Goal: Task Accomplishment & Management: Complete application form

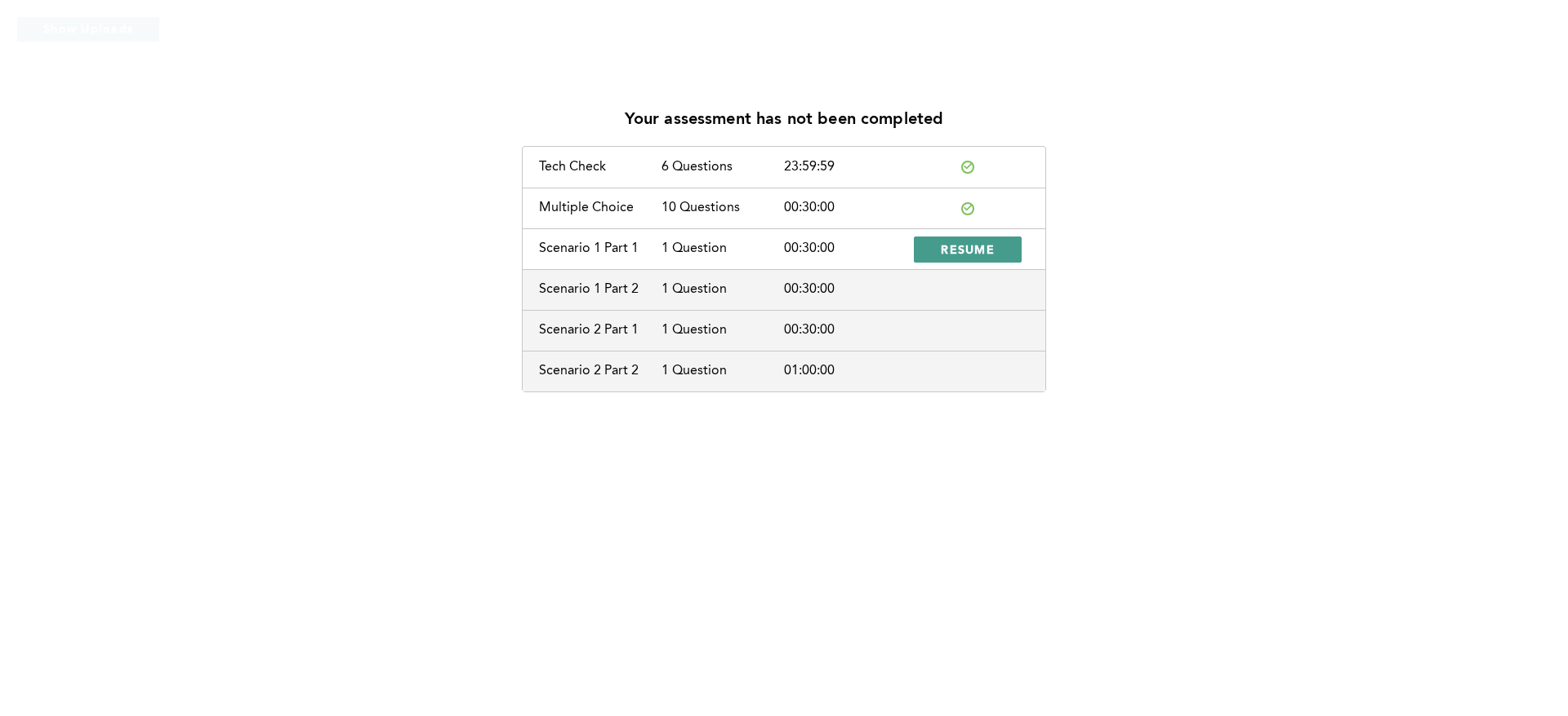
click at [982, 252] on span "RESUME" at bounding box center [967, 250] width 54 height 16
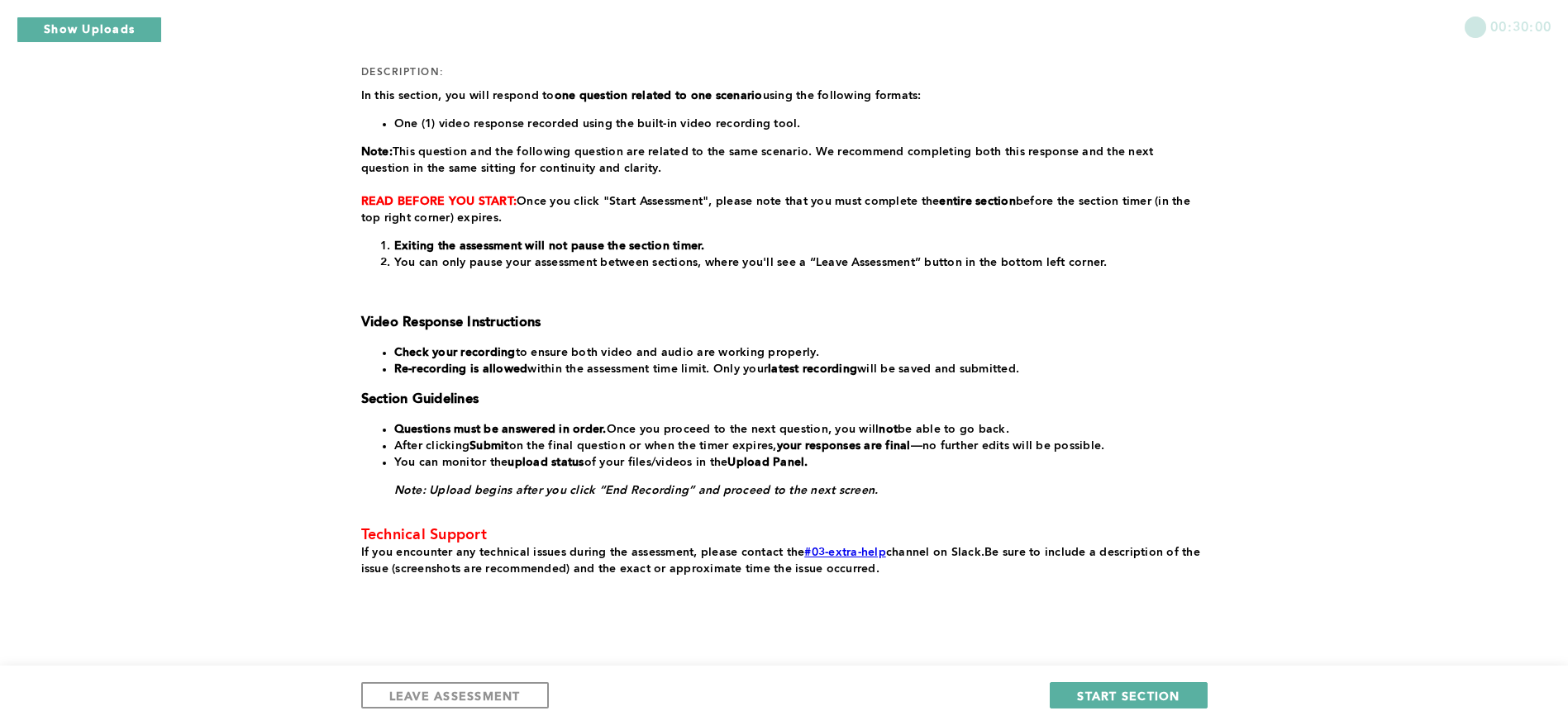
scroll to position [215, 0]
click at [1149, 692] on span "START SECTION" at bounding box center [1128, 696] width 102 height 16
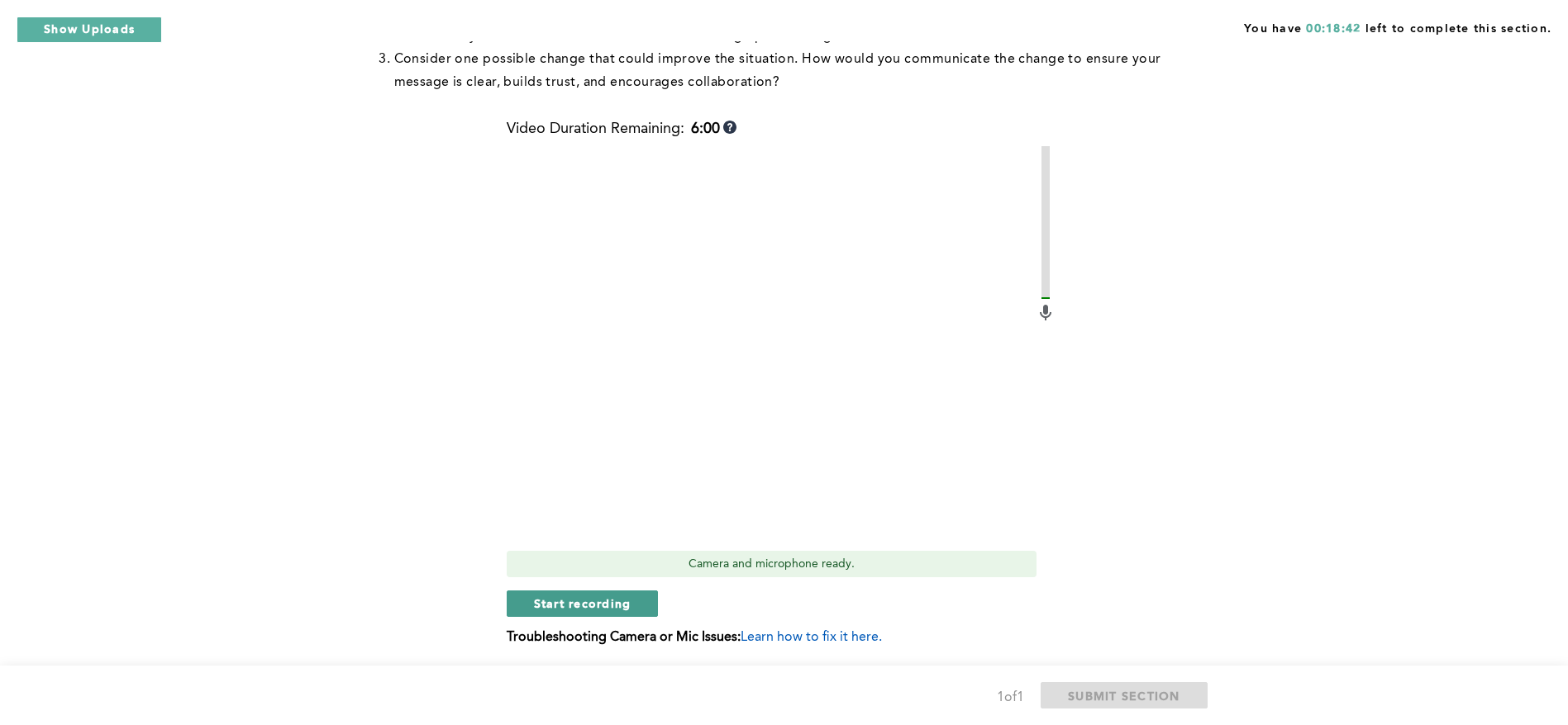
scroll to position [670, 0]
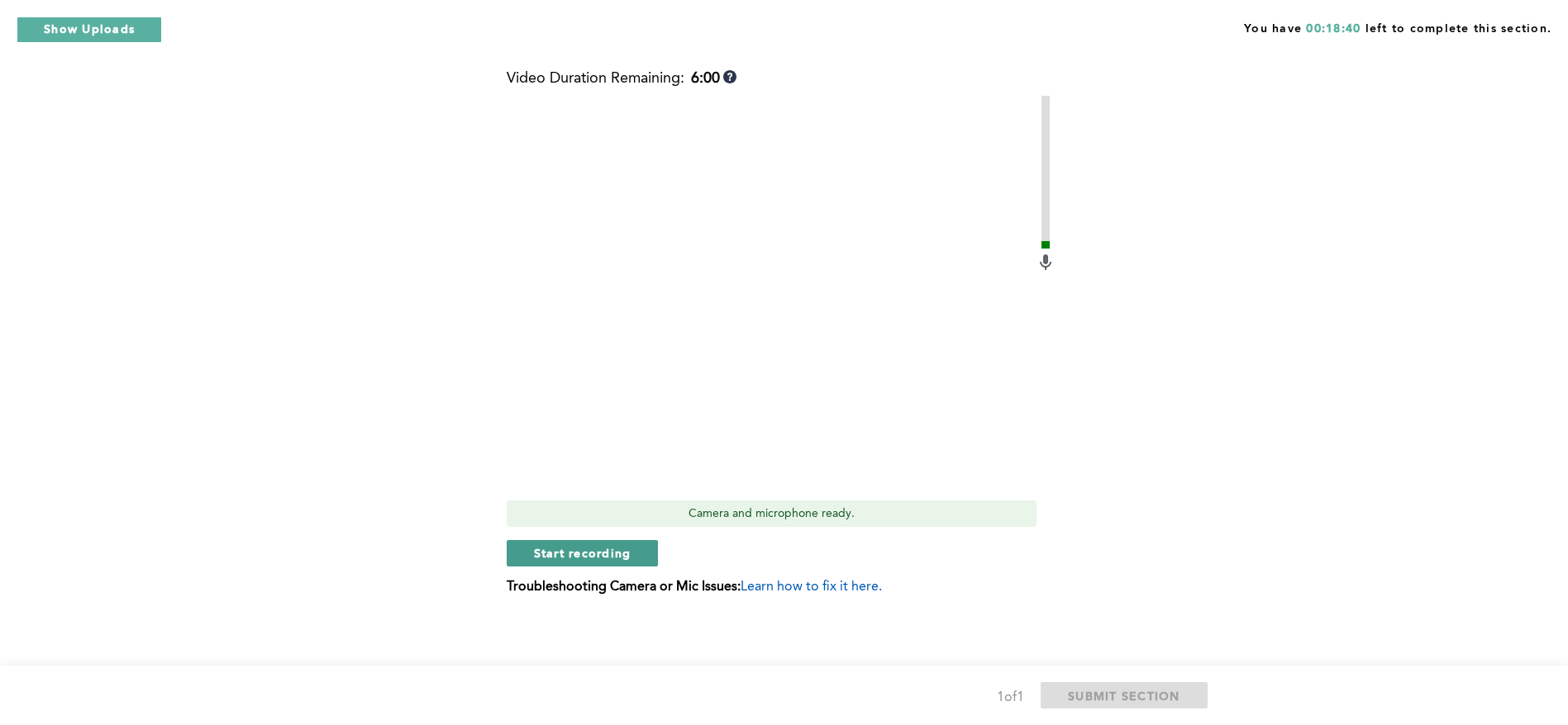
click at [578, 558] on span "Start recording" at bounding box center [583, 553] width 97 height 16
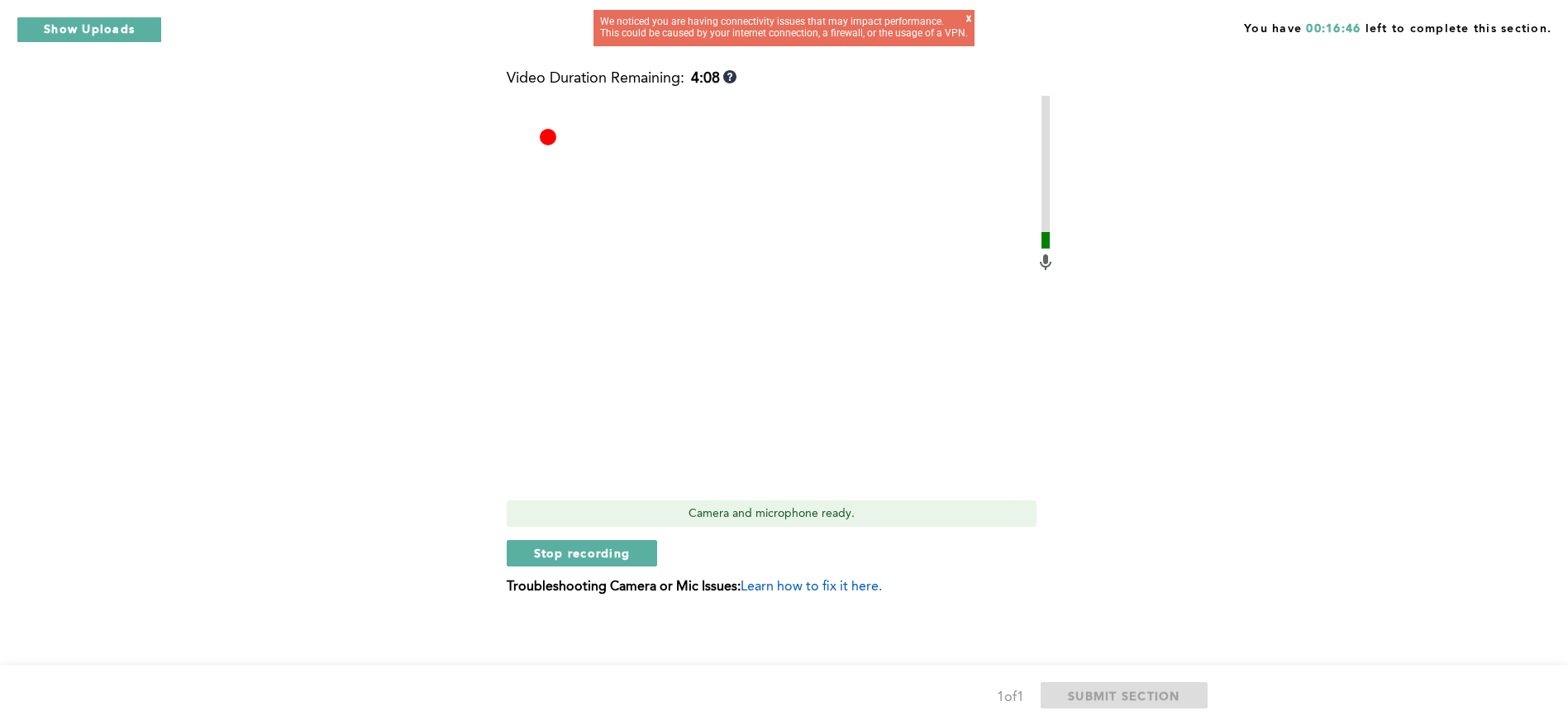
click at [967, 22] on div "x" at bounding box center [969, 23] width 5 height 21
click at [967, 19] on div "x" at bounding box center [969, 23] width 5 height 21
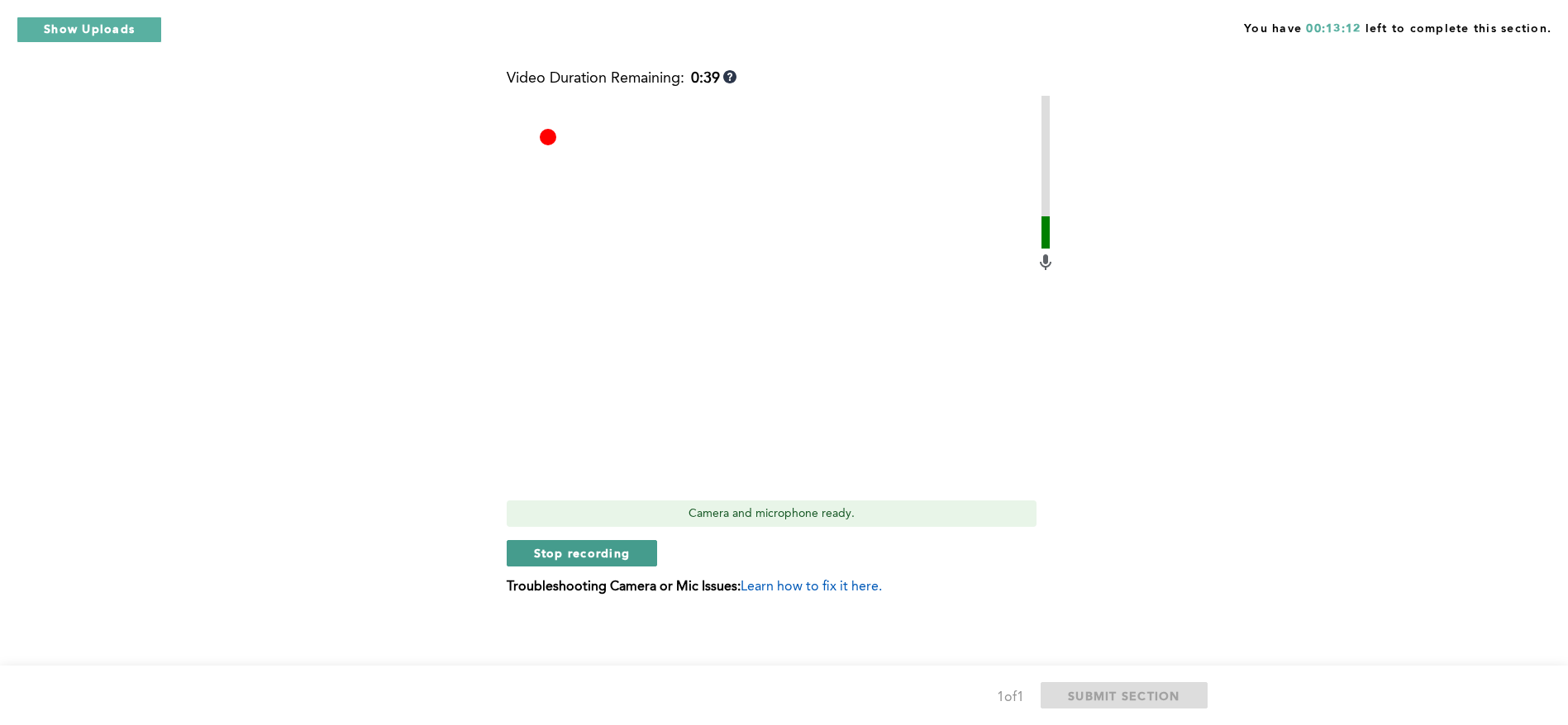
click at [599, 554] on span "Stop recording" at bounding box center [582, 553] width 96 height 16
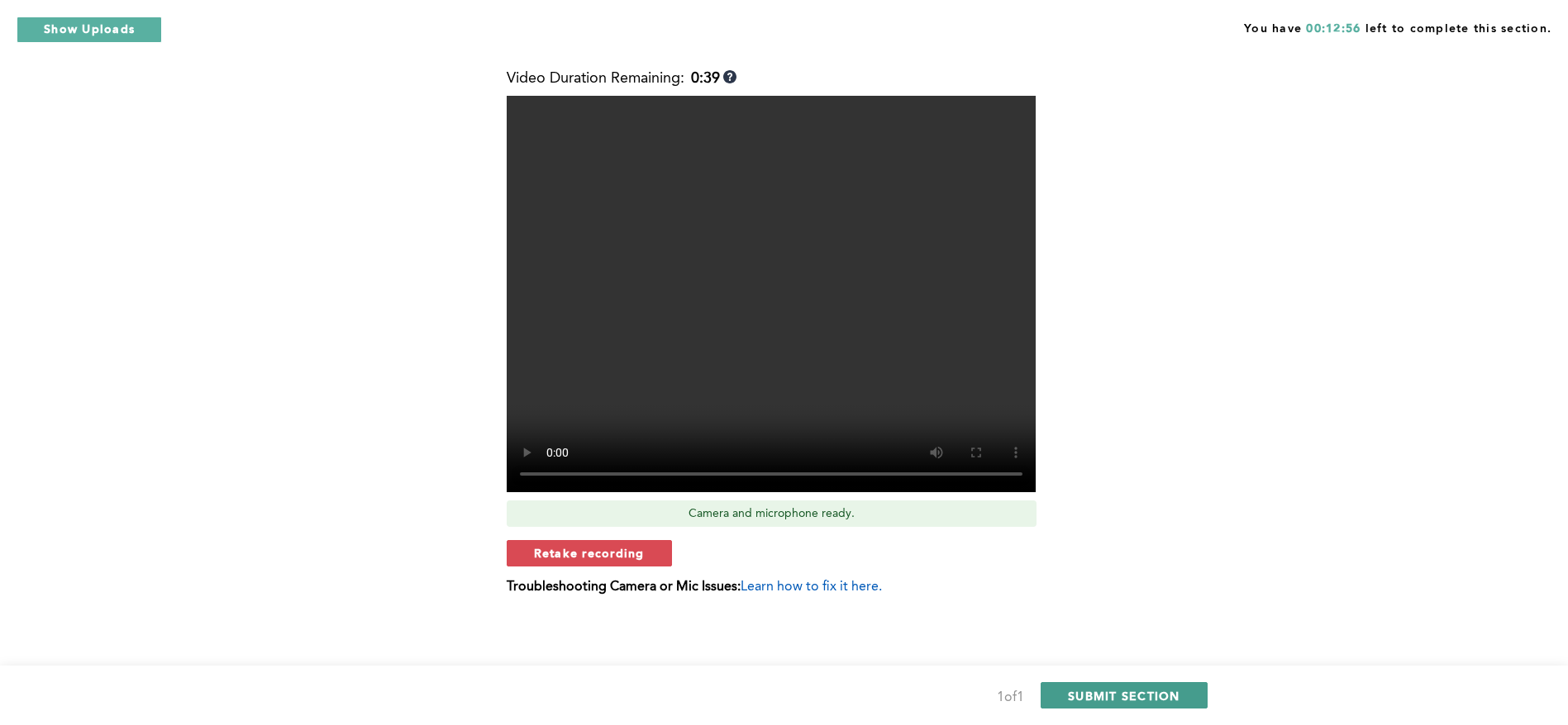
click at [1087, 686] on button "SUBMIT SECTION" at bounding box center [1124, 695] width 167 height 27
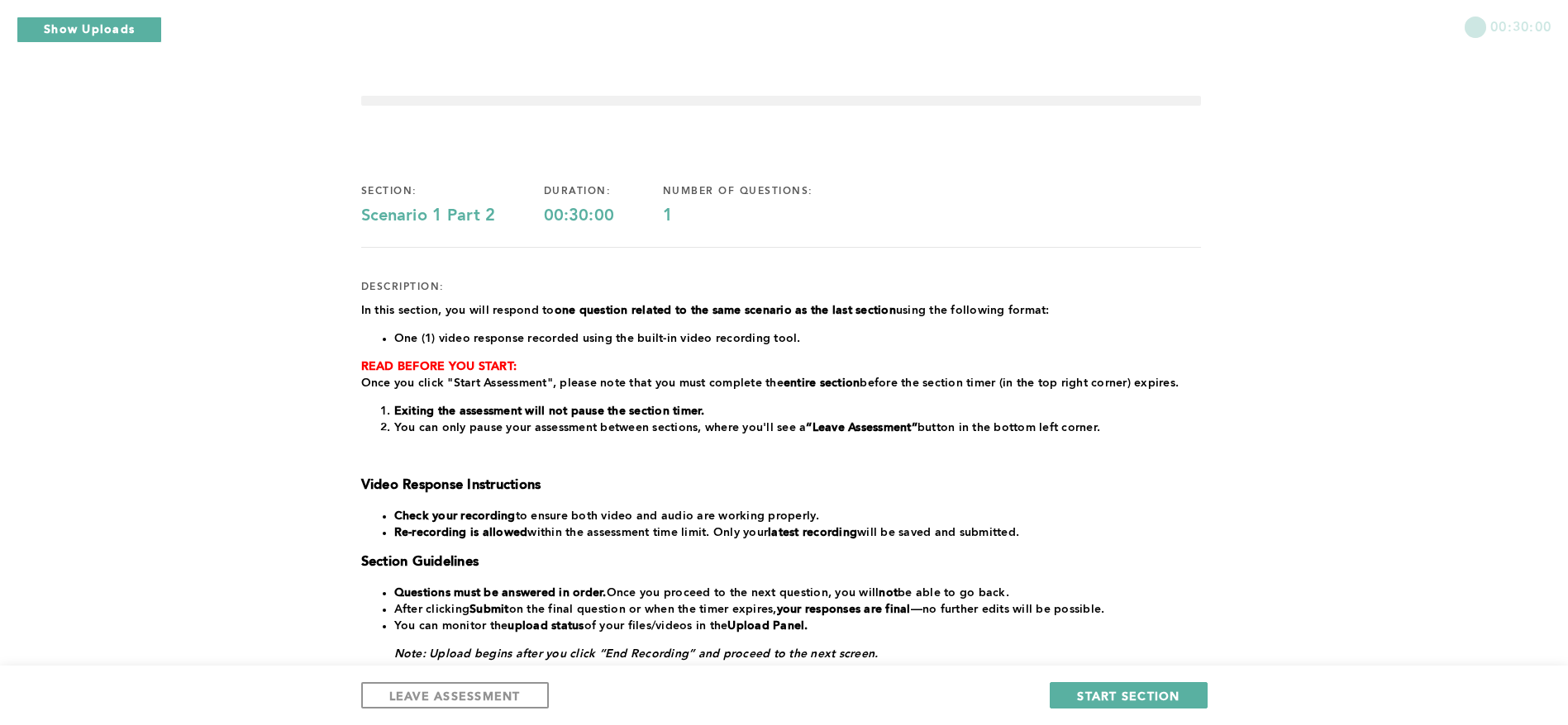
scroll to position [193, 0]
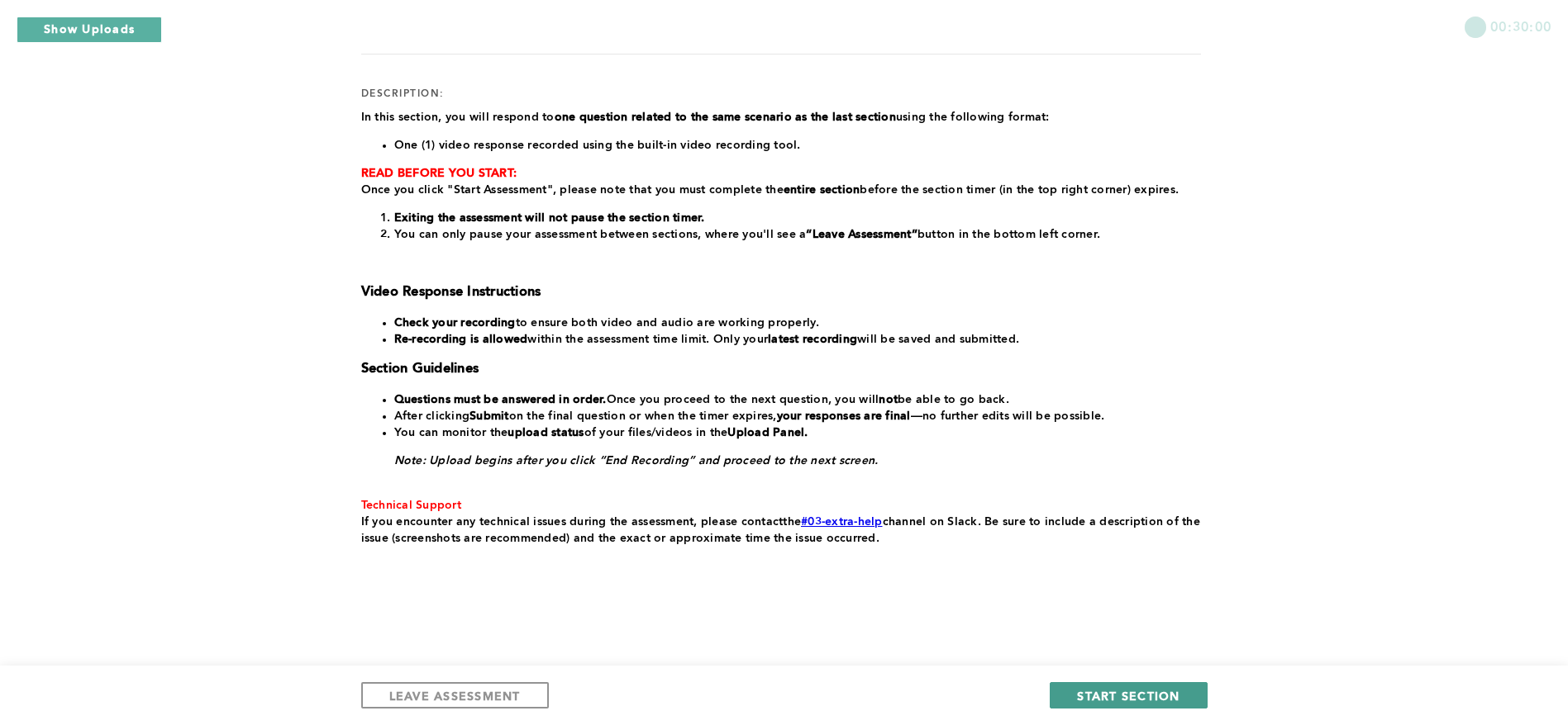
click at [1133, 697] on span "START SECTION" at bounding box center [1128, 696] width 102 height 16
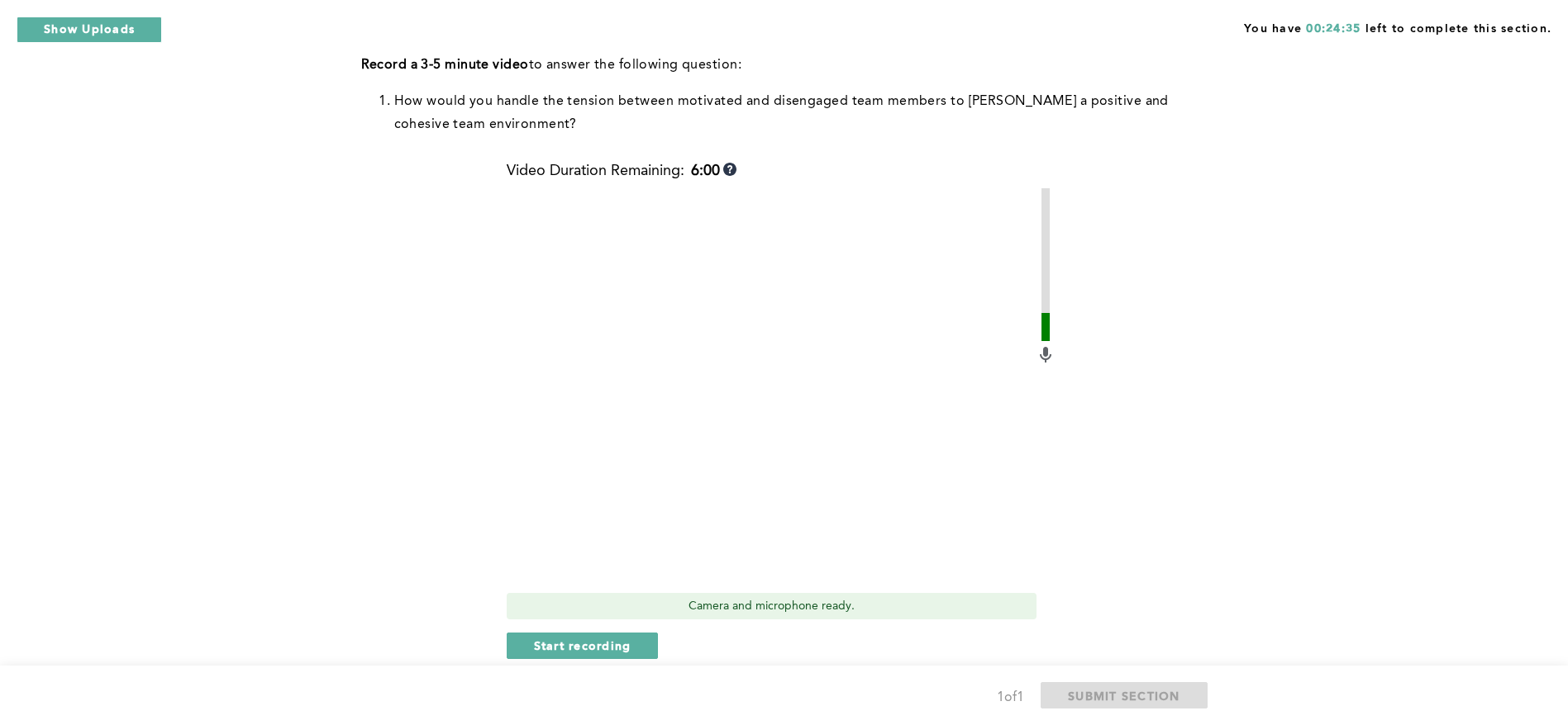
scroll to position [540, 0]
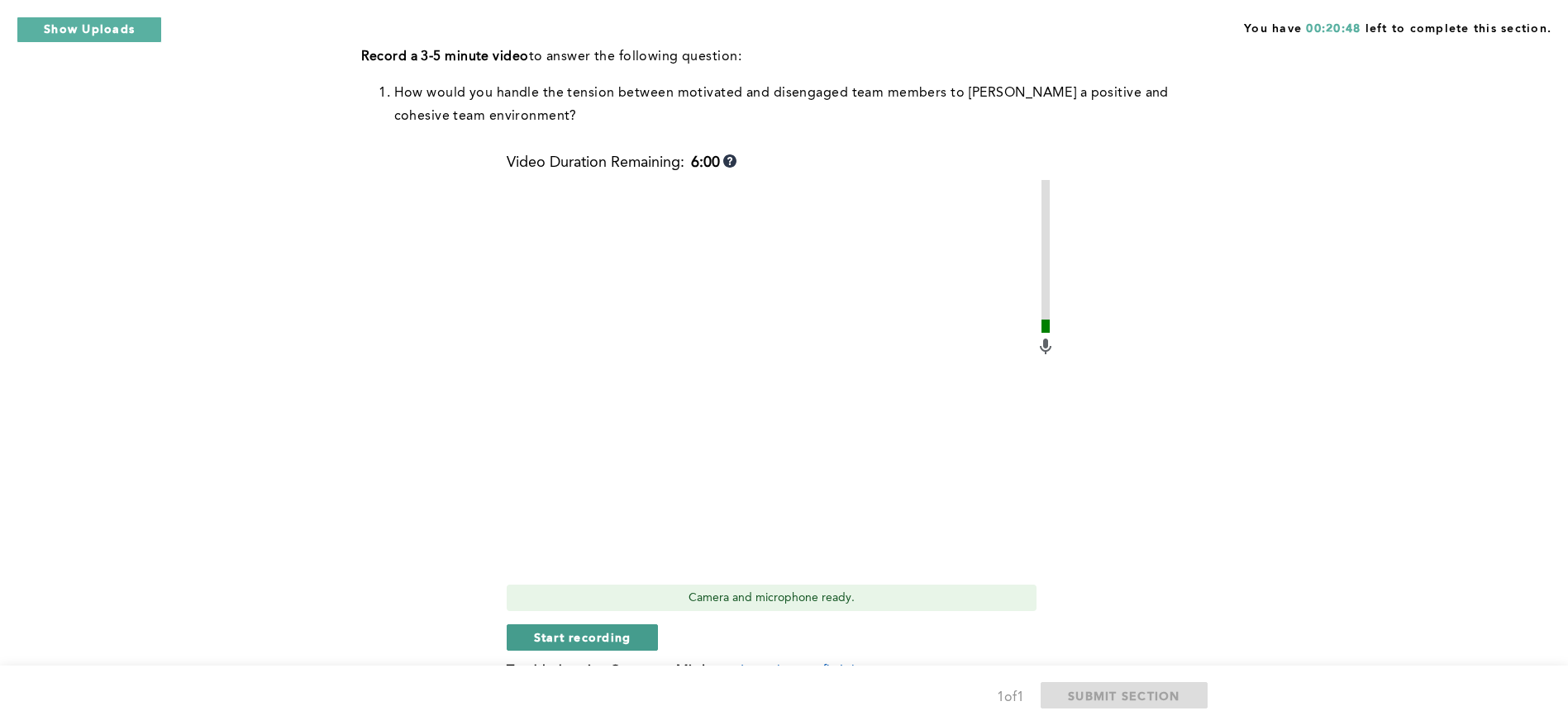
click at [616, 636] on span "Start recording" at bounding box center [583, 638] width 97 height 16
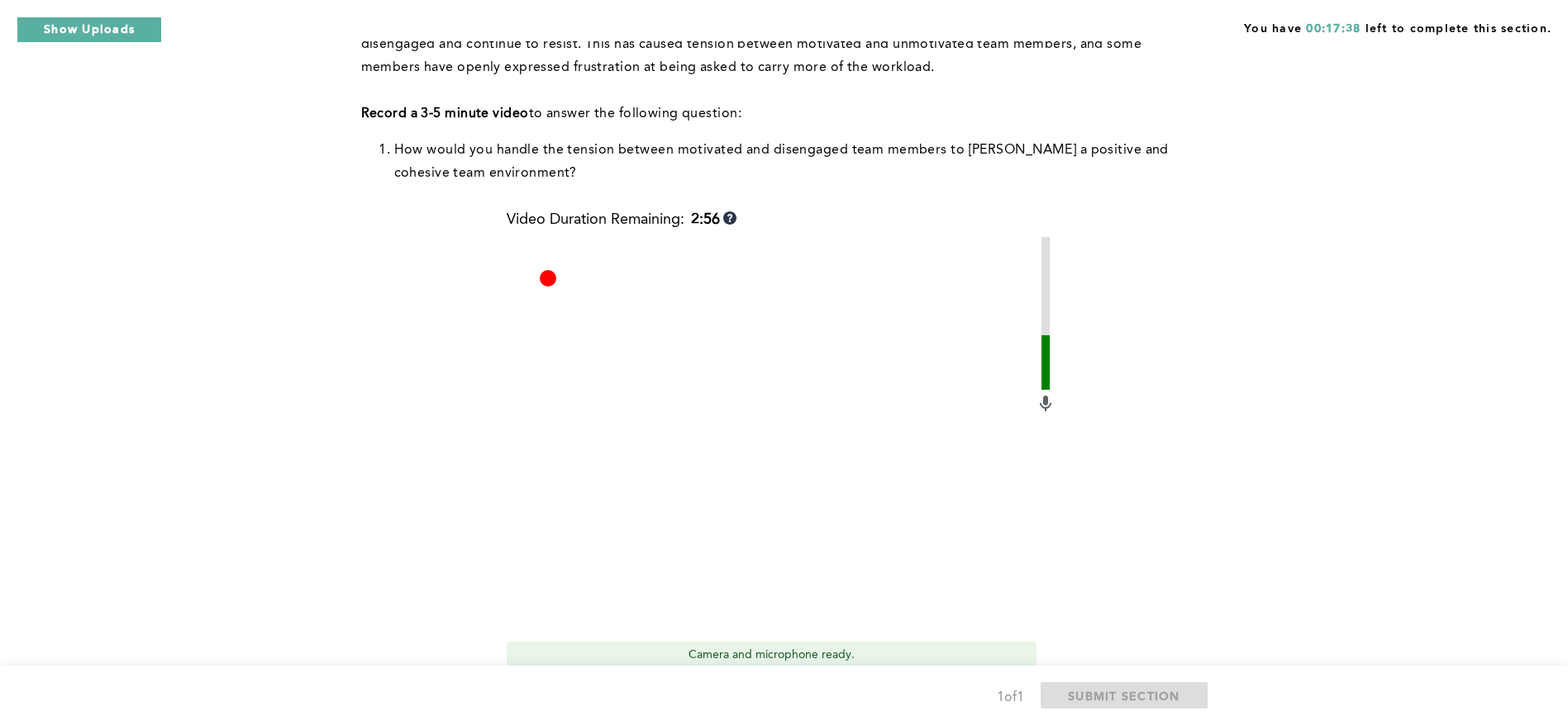
scroll to position [627, 0]
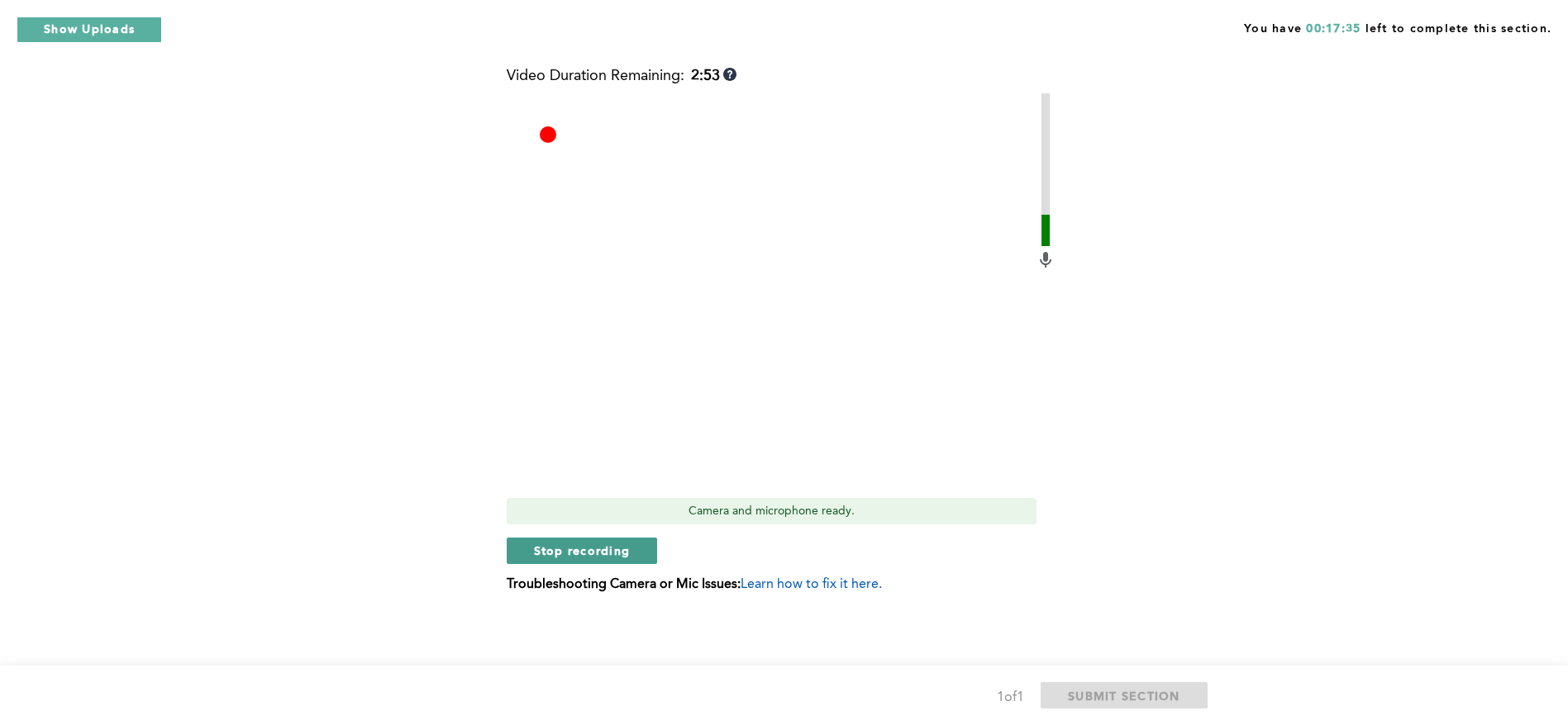
click at [611, 552] on span "Stop recording" at bounding box center [582, 550] width 96 height 16
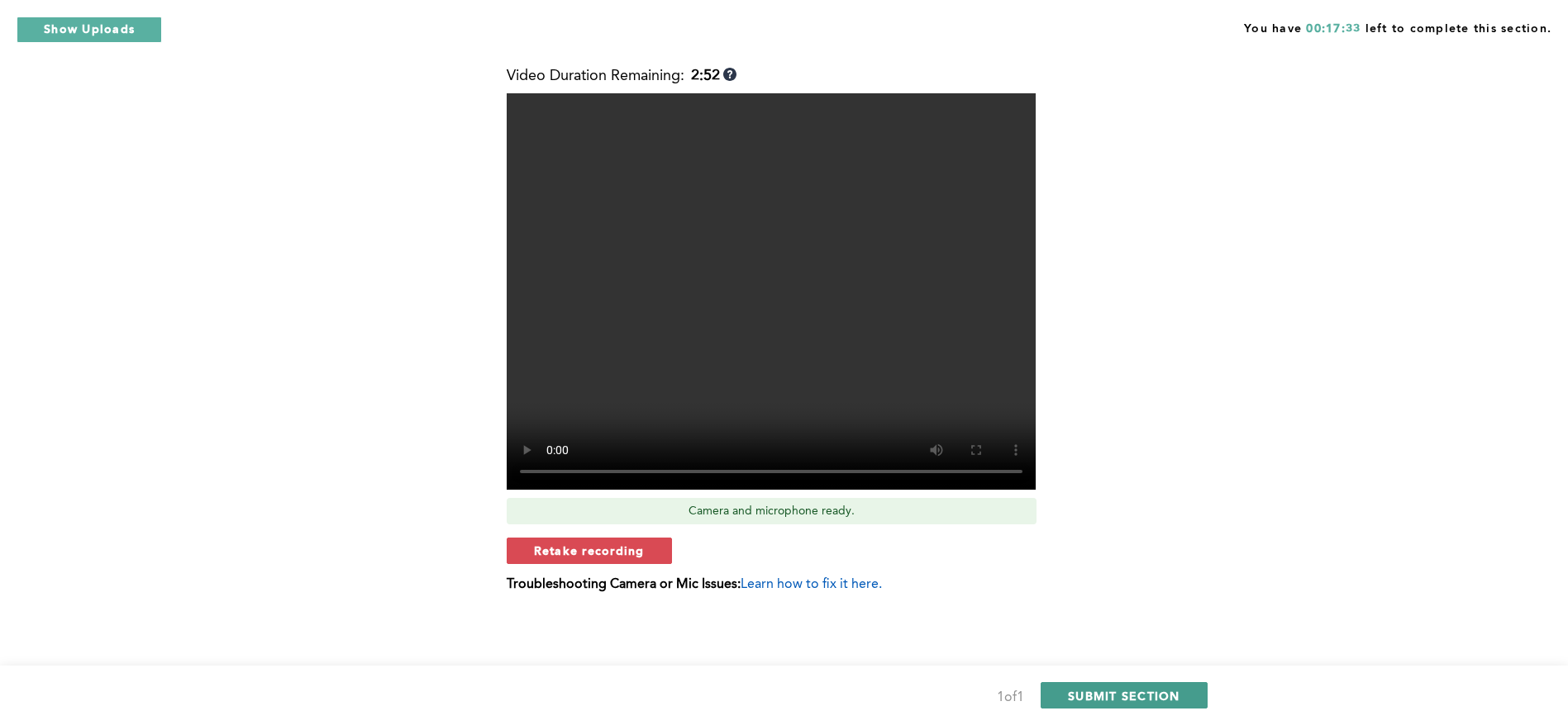
click at [1127, 704] on button "SUBMIT SECTION" at bounding box center [1124, 695] width 167 height 27
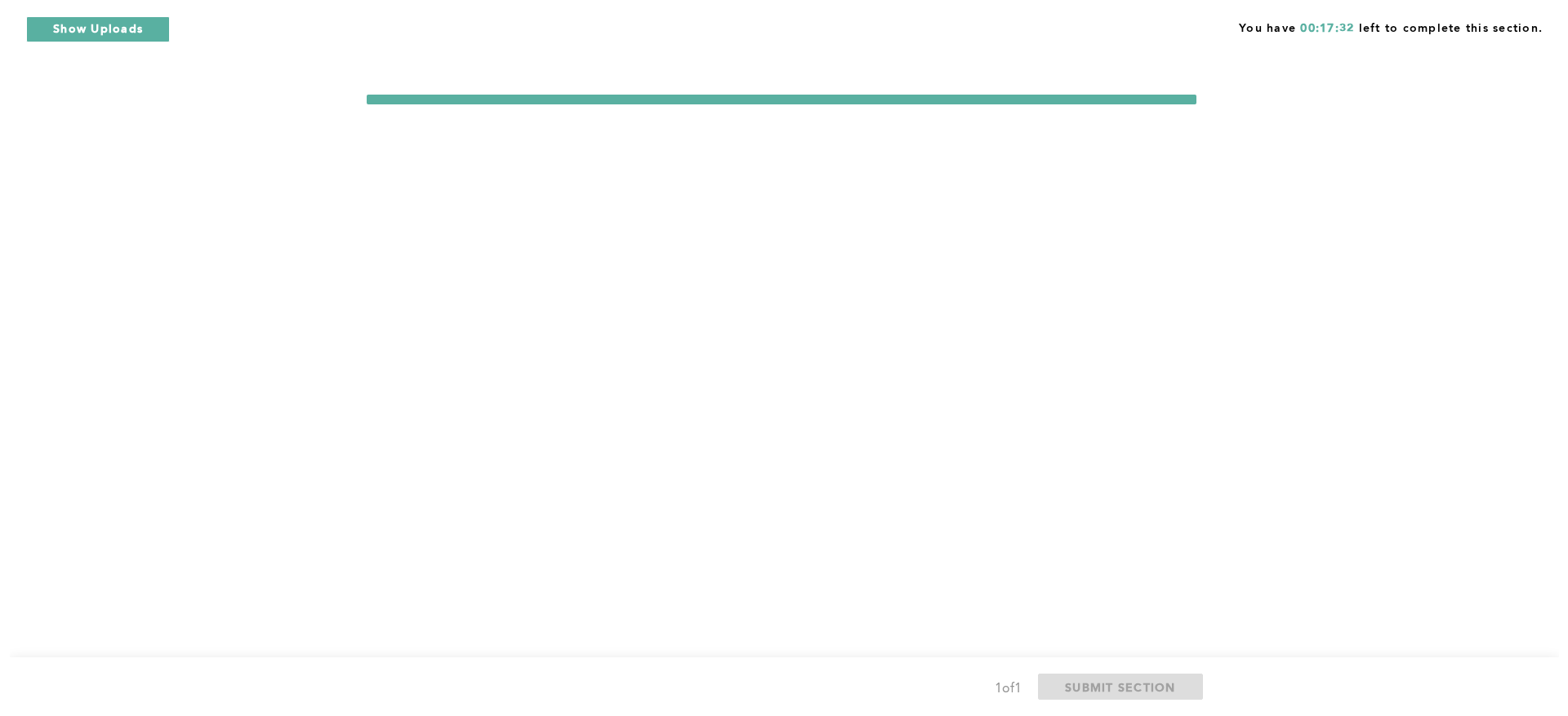
scroll to position [0, 0]
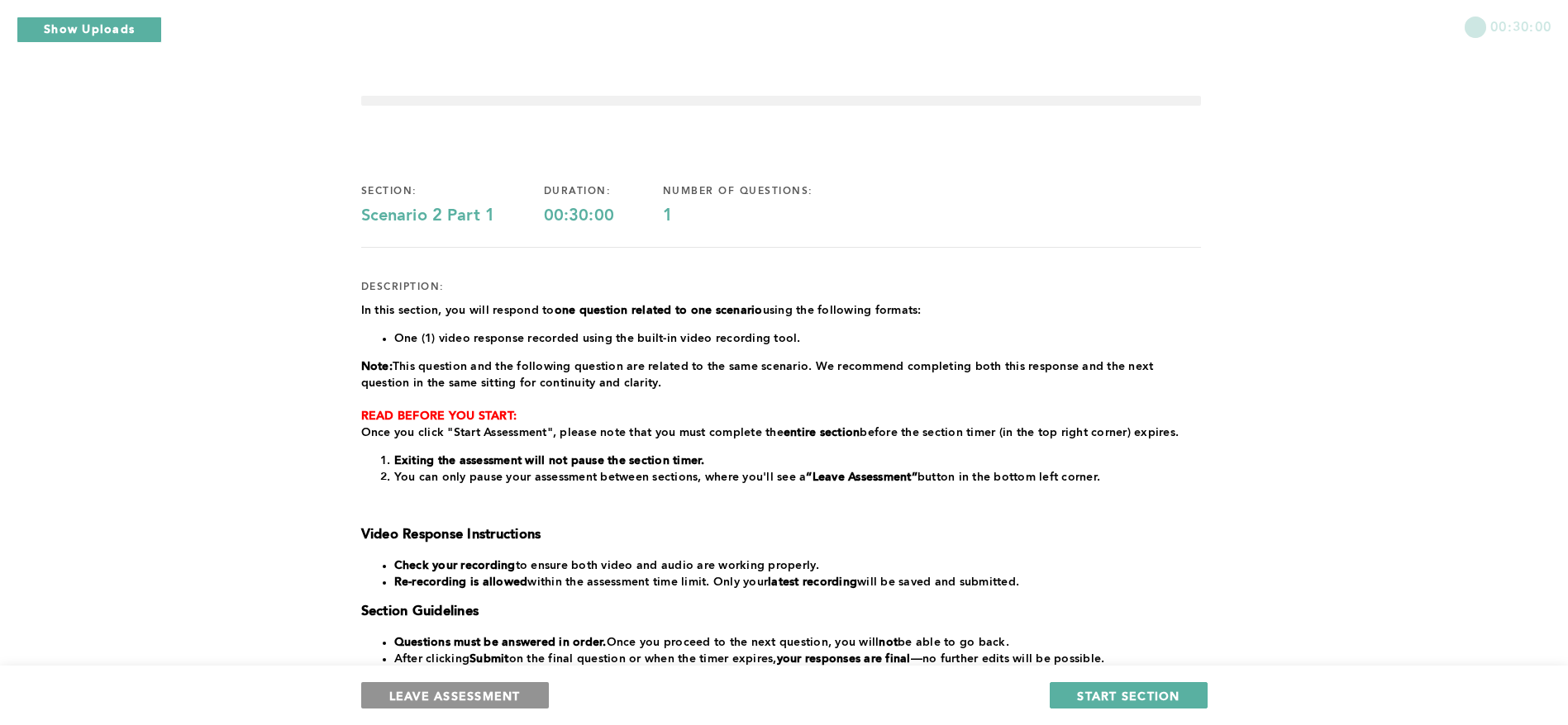
click at [506, 692] on span "LEAVE ASSESSMENT" at bounding box center [455, 696] width 131 height 16
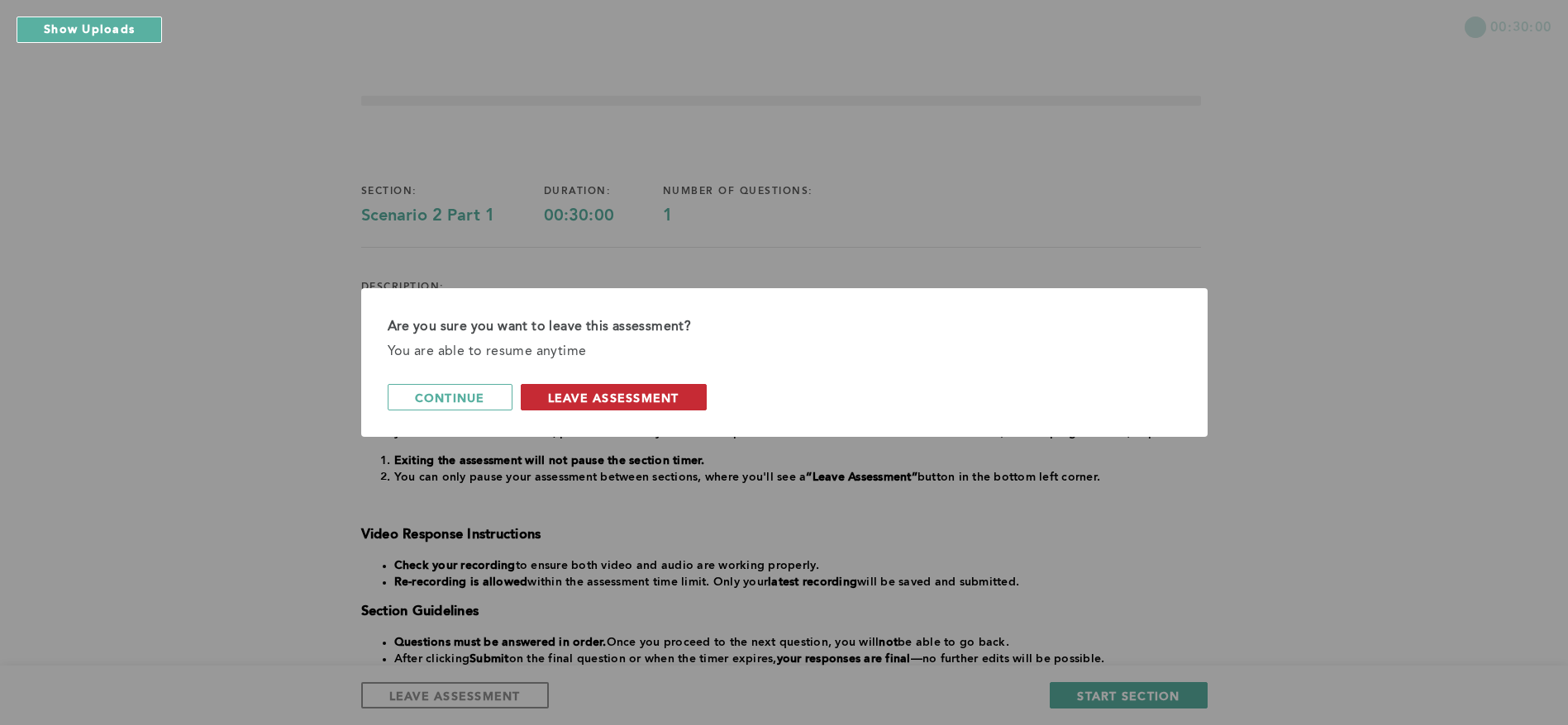
click at [646, 404] on span "leave assessment" at bounding box center [613, 398] width 131 height 16
